Goal: Information Seeking & Learning: Learn about a topic

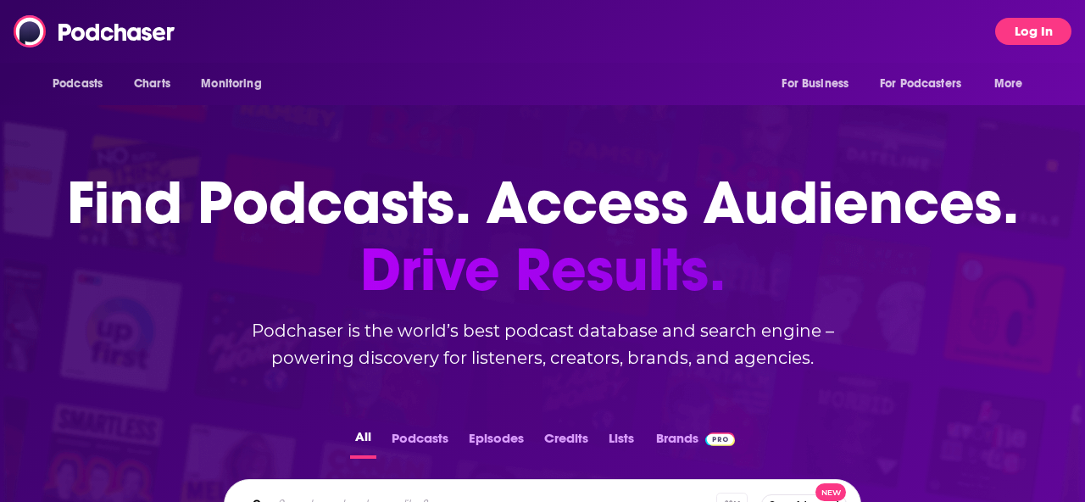
click at [1026, 35] on button "Log In" at bounding box center [1033, 31] width 76 height 27
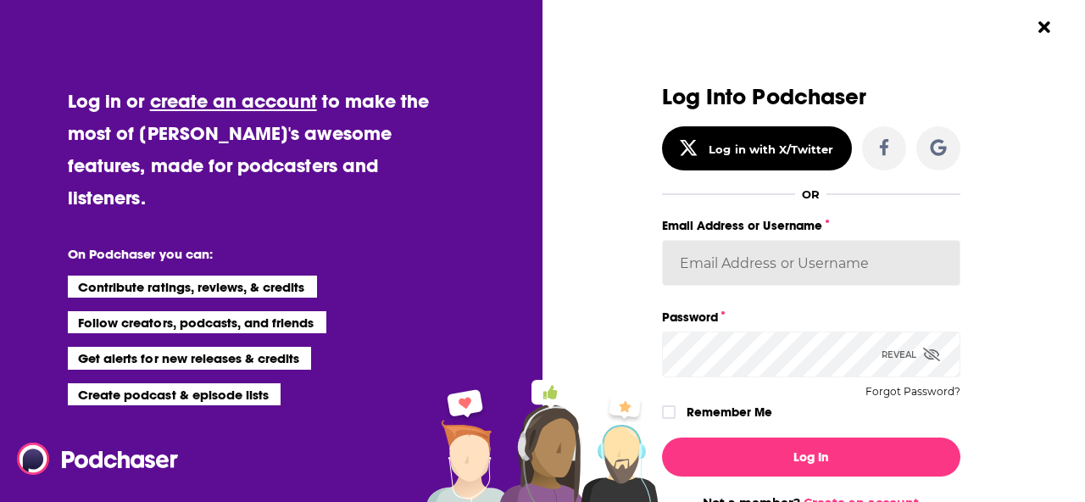
type input "[PERSON_NAME][EMAIL_ADDRESS][PERSON_NAME][DOMAIN_NAME]"
click at [729, 416] on label "Remember Me" at bounding box center [730, 412] width 86 height 22
click at [674, 420] on input "rememberMe" at bounding box center [669, 420] width 10 height 0
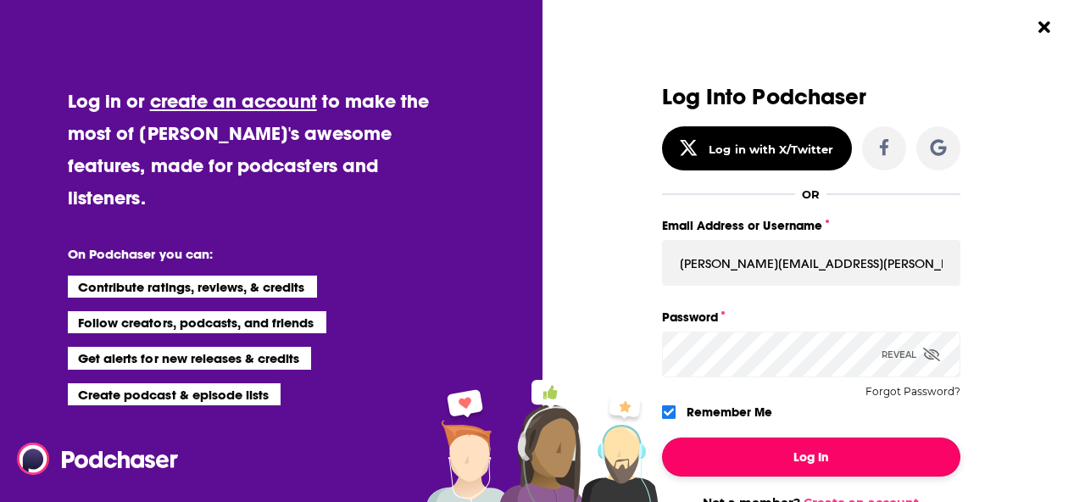
click at [737, 459] on button "Log In" at bounding box center [811, 456] width 298 height 39
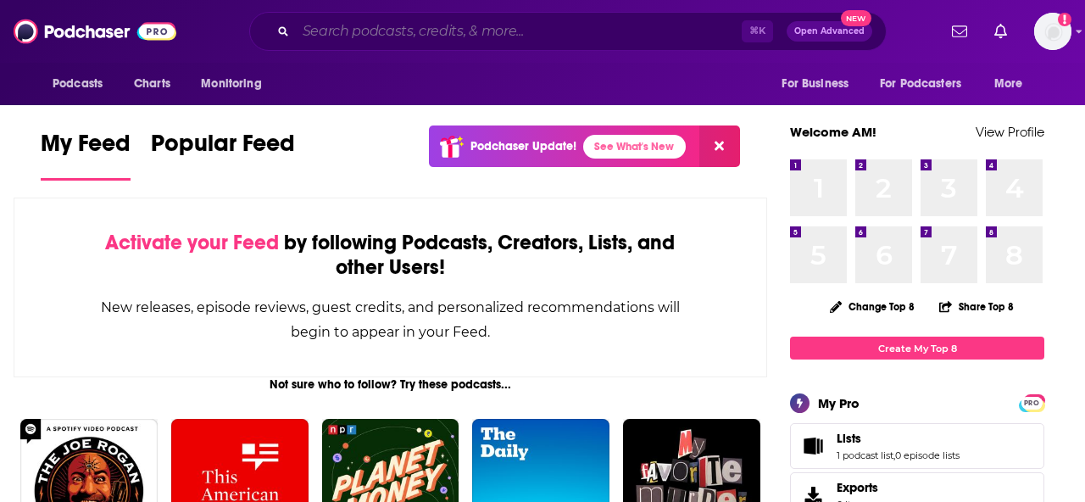
click at [404, 35] on input "Search podcasts, credits, & more..." at bounding box center [519, 31] width 446 height 27
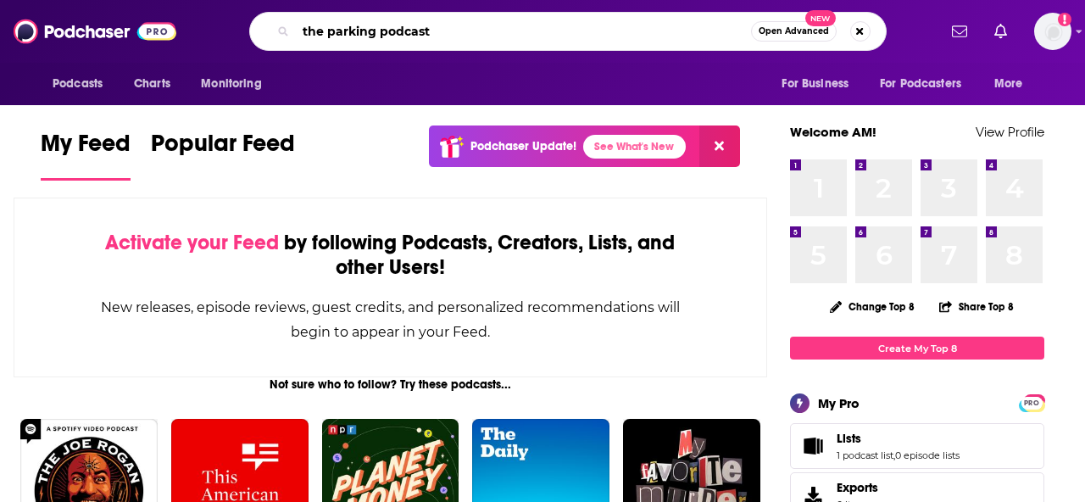
type input "the parking podcast"
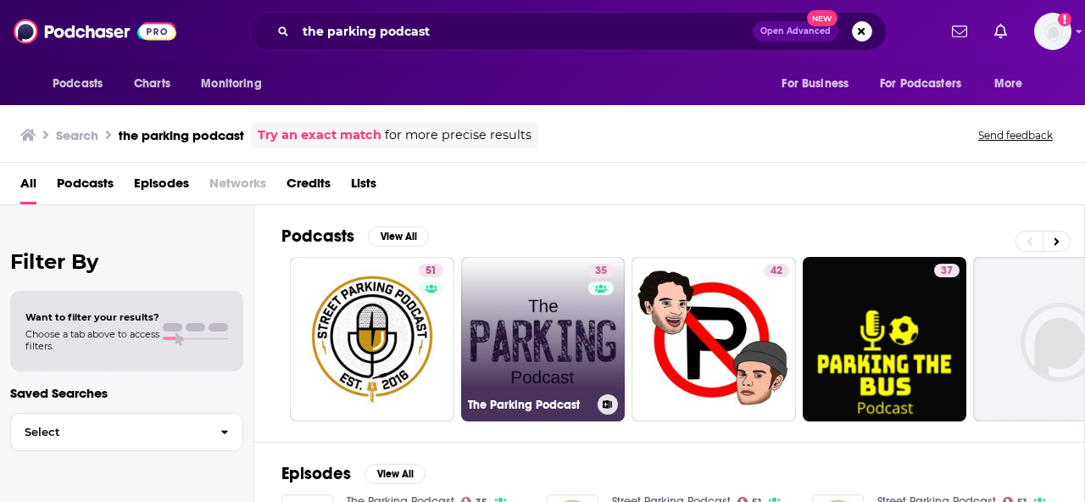
click at [527, 315] on link "35 The Parking Podcast" at bounding box center [543, 339] width 164 height 164
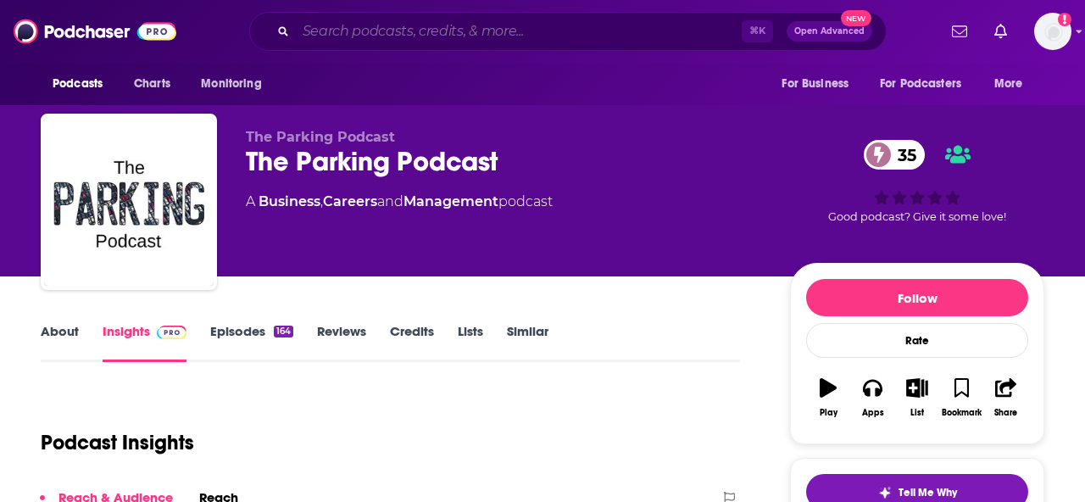
click at [435, 38] on input "Search podcasts, credits, & more..." at bounding box center [519, 31] width 446 height 27
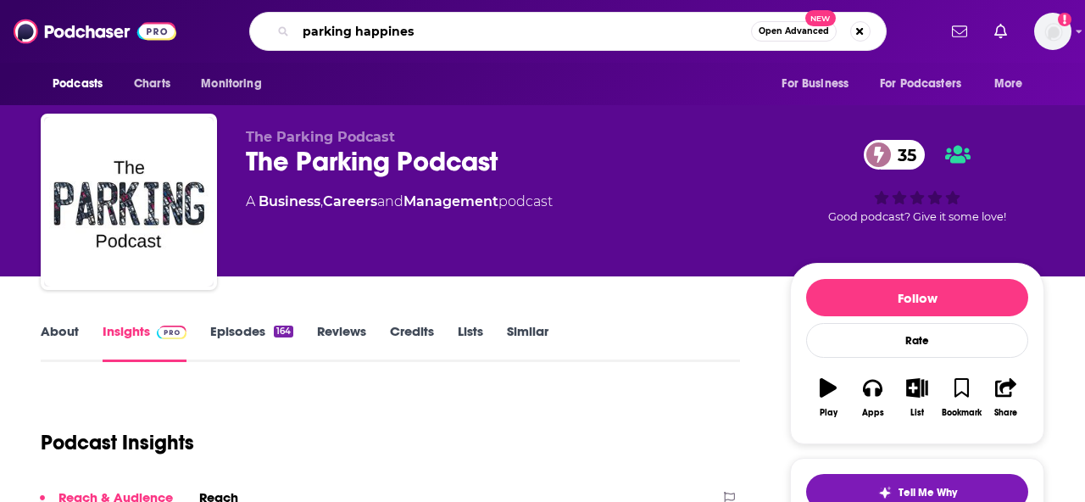
type input "parking happiness"
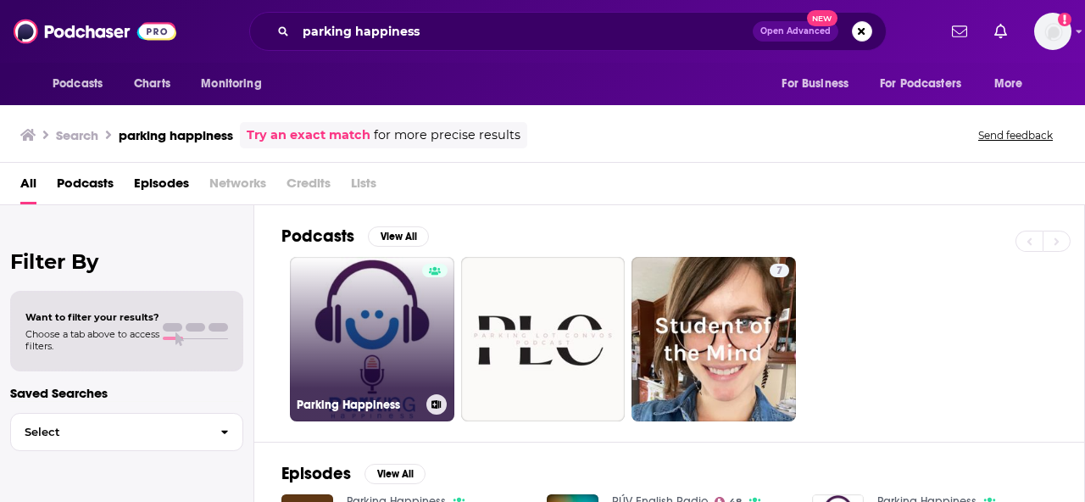
click at [351, 366] on link "Parking Happiness" at bounding box center [372, 339] width 164 height 164
